Goal: Information Seeking & Learning: Learn about a topic

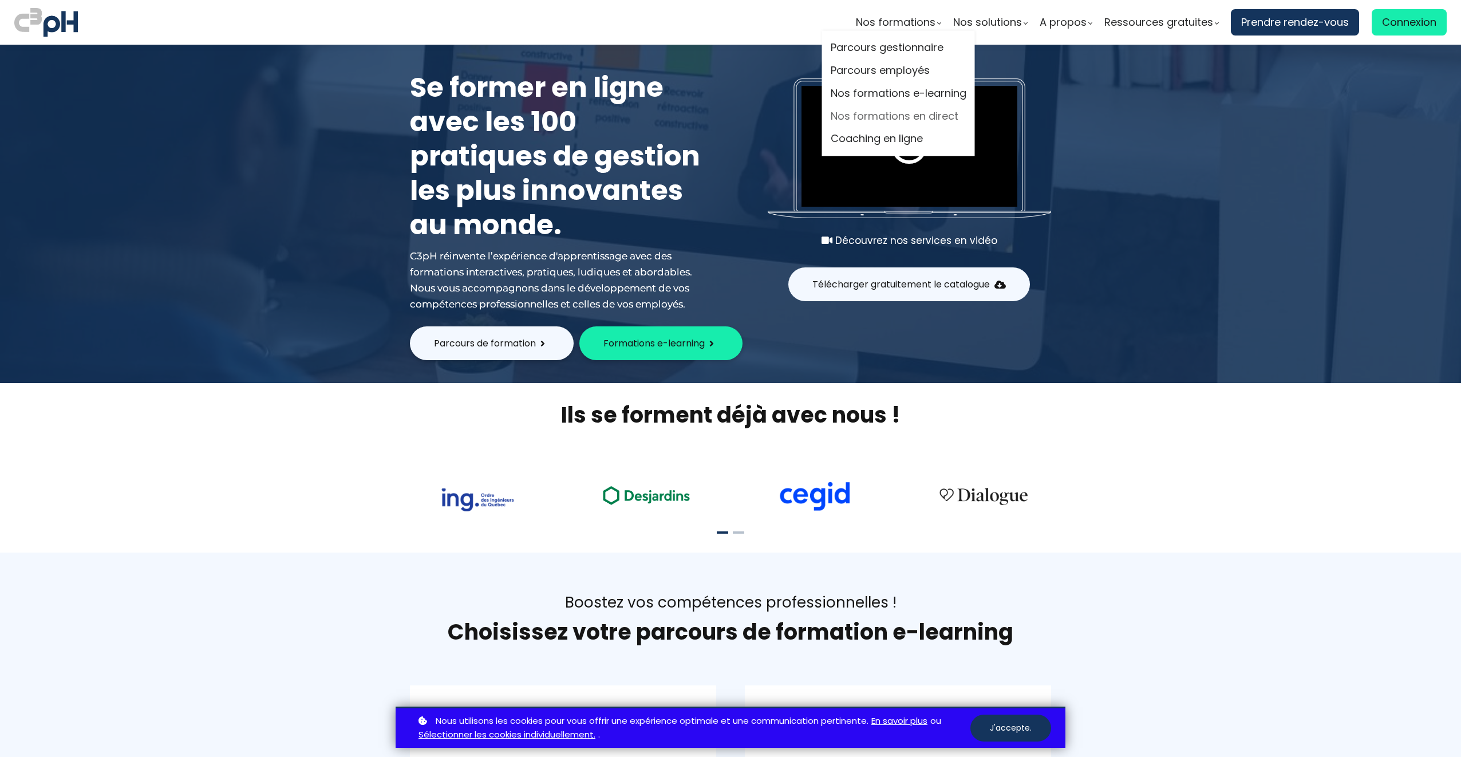
click at [917, 120] on link "Nos formations en direct" at bounding box center [899, 116] width 136 height 17
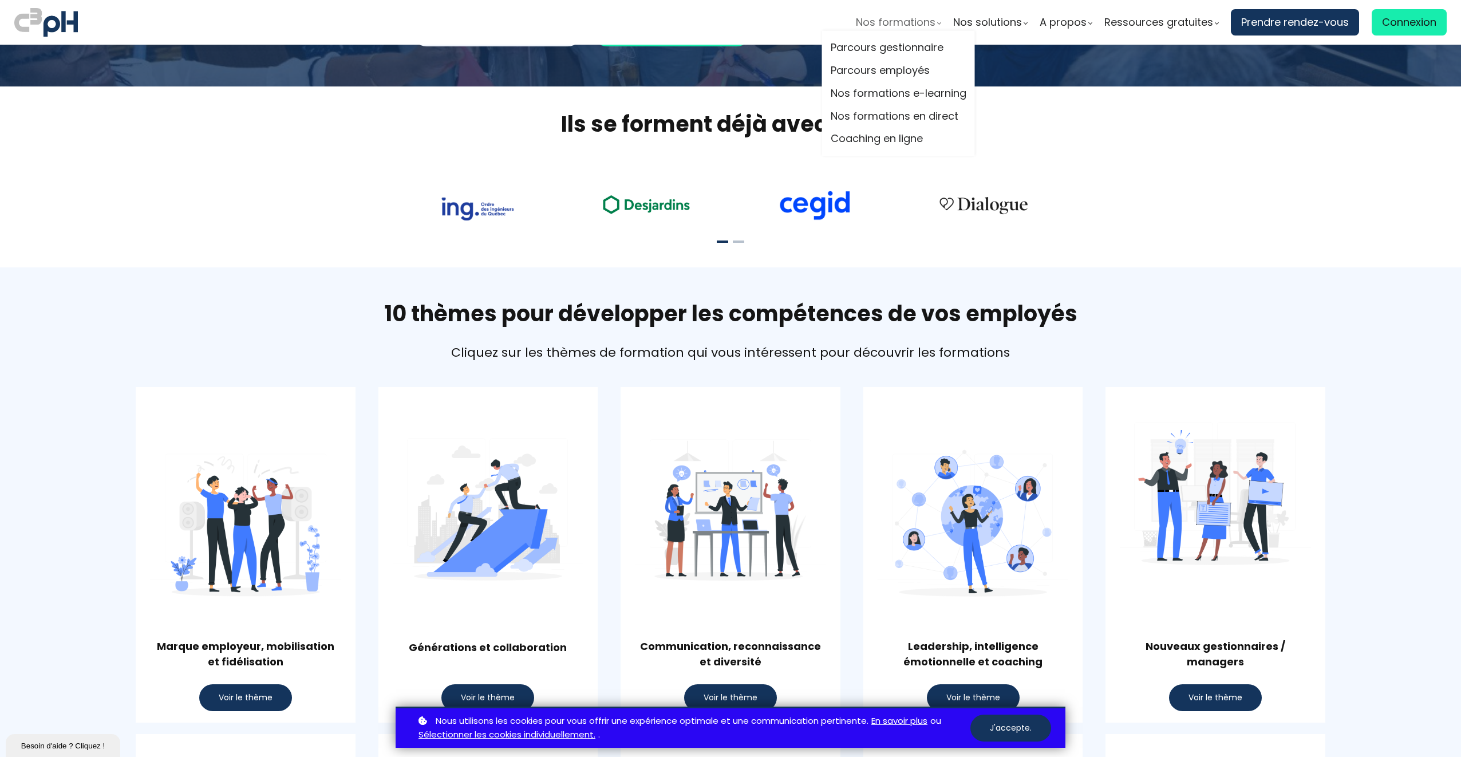
click at [905, 23] on span "Nos formations" at bounding box center [896, 22] width 80 height 17
click at [913, 45] on link "Parcours gestionnaire" at bounding box center [899, 47] width 136 height 17
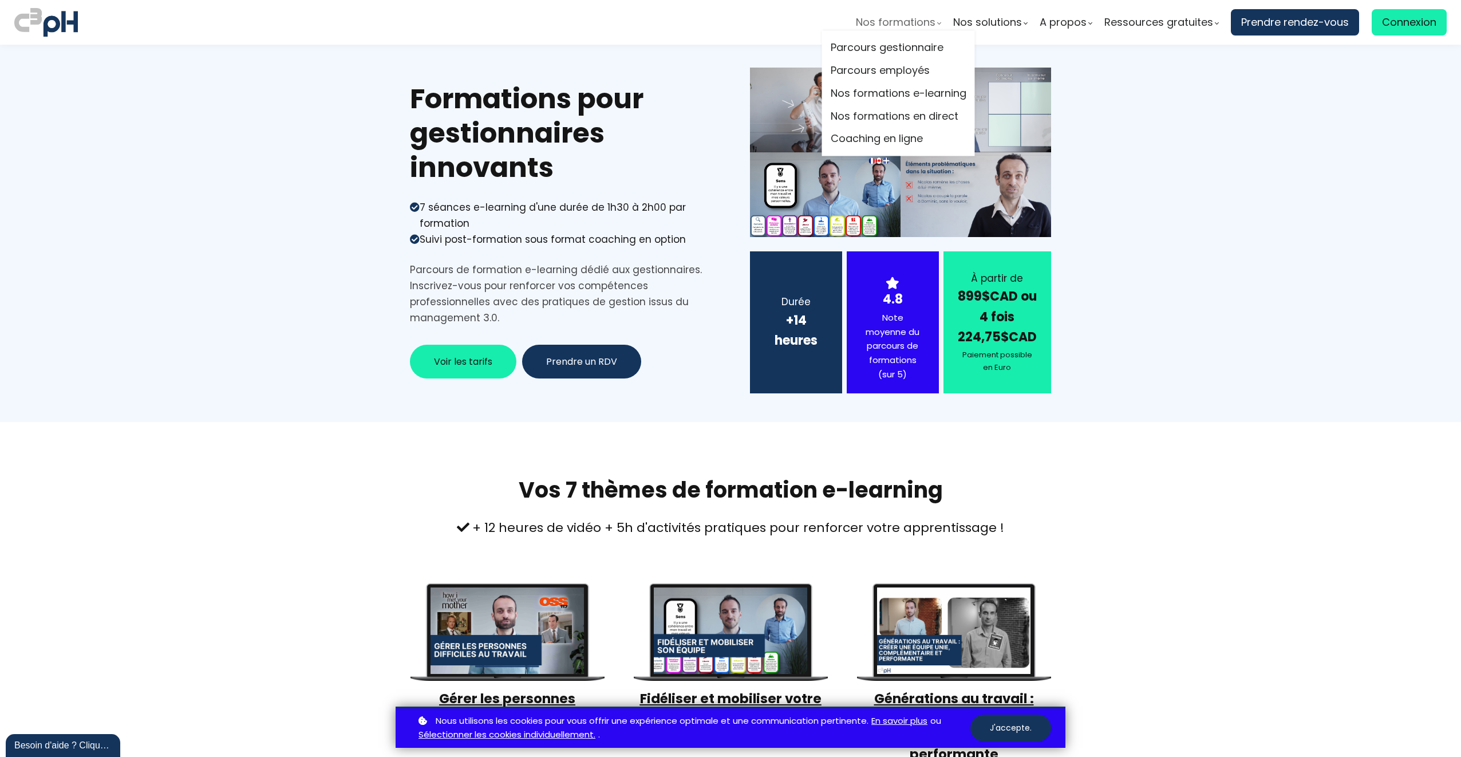
click at [885, 21] on span "Nos formations" at bounding box center [896, 22] width 80 height 17
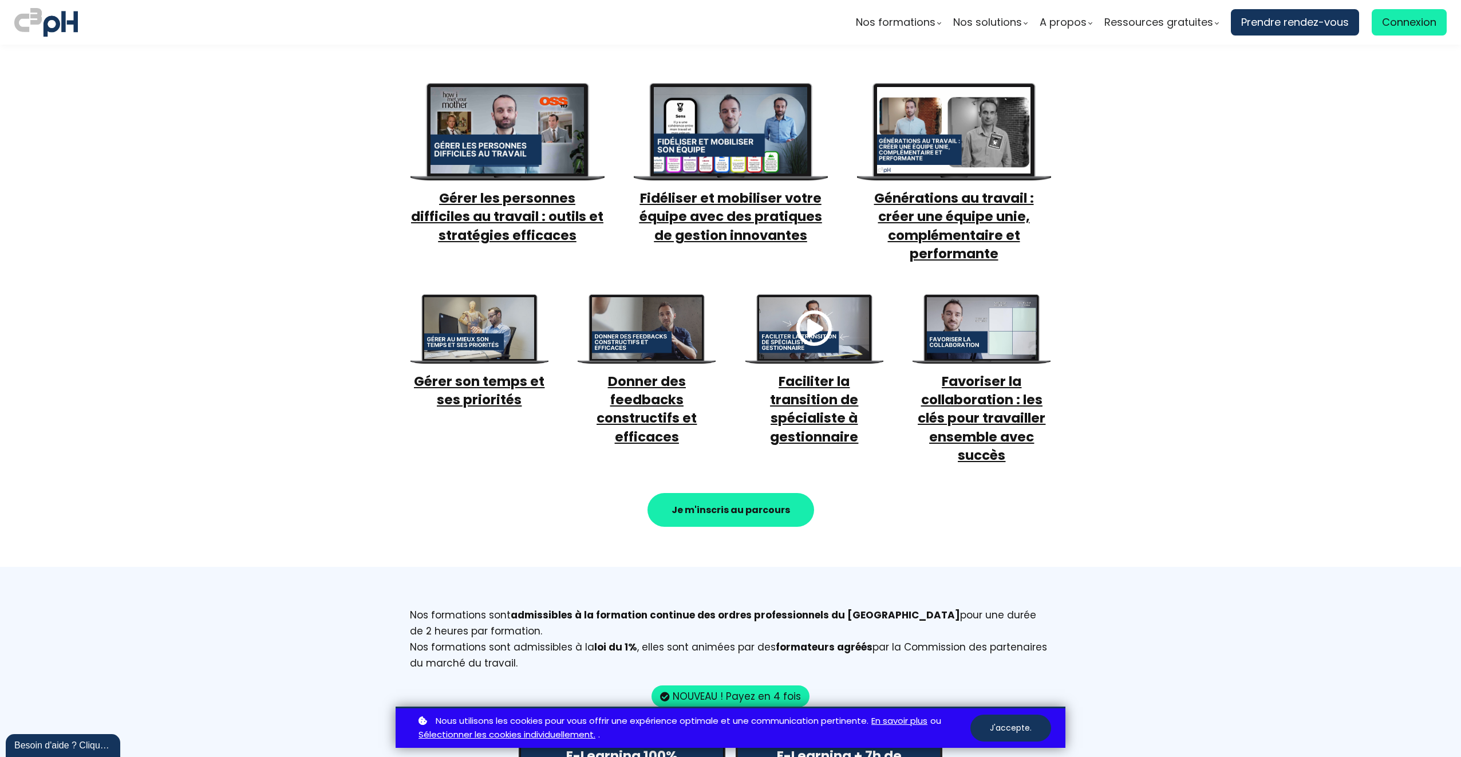
scroll to position [515, 0]
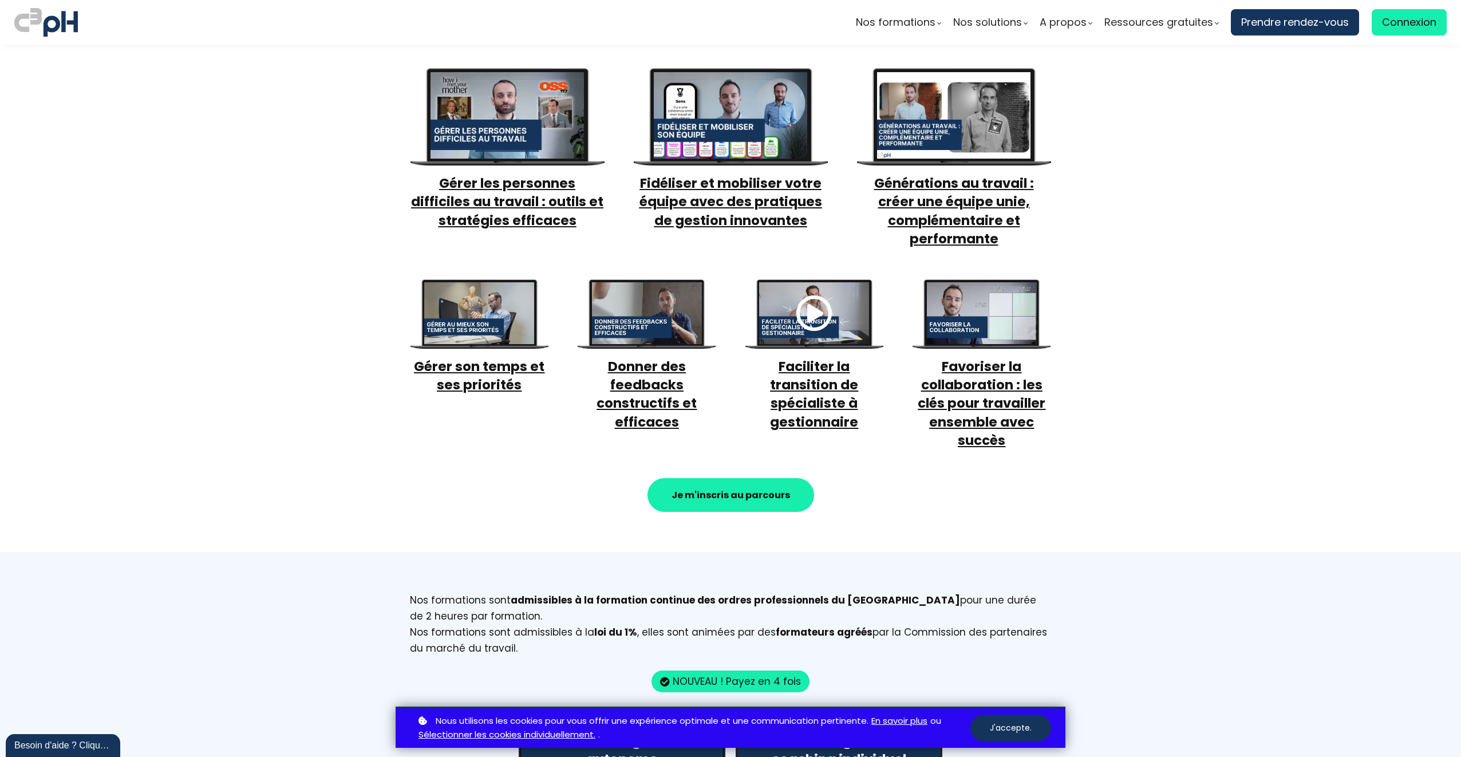
click at [513, 187] on span "Gérer les personnes difficiles au travail : outils et stratégies efficaces" at bounding box center [507, 201] width 192 height 55
